Goal: Task Accomplishment & Management: Manage account settings

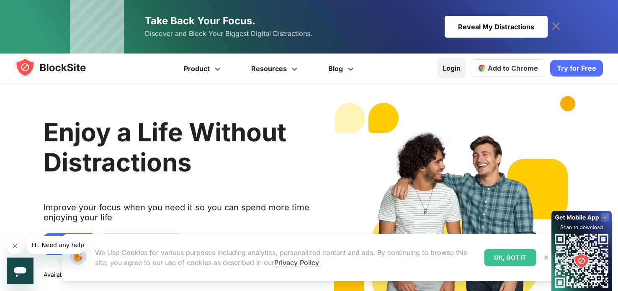
click at [452, 74] on link "Login" at bounding box center [451, 68] width 28 height 20
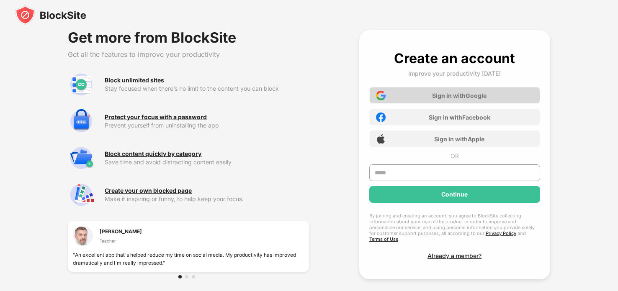
click at [470, 95] on div "Sign in with Google" at bounding box center [459, 95] width 54 height 7
click at [455, 99] on div "Sign in with Google" at bounding box center [454, 95] width 171 height 17
click at [424, 95] on div "Sign in with Google" at bounding box center [454, 95] width 171 height 17
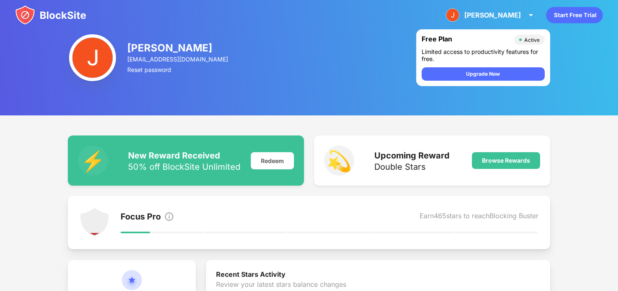
click at [83, 15] on img at bounding box center [50, 15] width 71 height 20
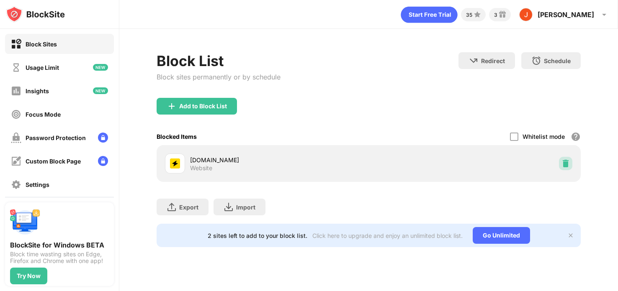
click at [563, 164] on img at bounding box center [565, 163] width 8 height 8
